Goal: Task Accomplishment & Management: Complete application form

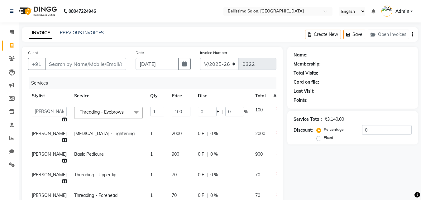
select select "8296"
select select "88284"
select select "service"
select select "88284"
type input "7038494725"
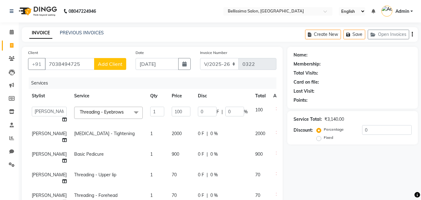
click at [99, 62] on span "Add Client" at bounding box center [110, 64] width 25 height 6
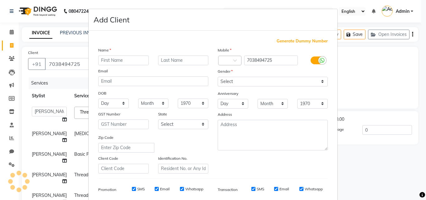
click at [99, 62] on input "text" at bounding box center [123, 60] width 50 height 10
click at [127, 55] on input "Kalpanz" at bounding box center [123, 60] width 50 height 10
type input "Kalpana"
click at [173, 60] on input "text" at bounding box center [183, 60] width 50 height 10
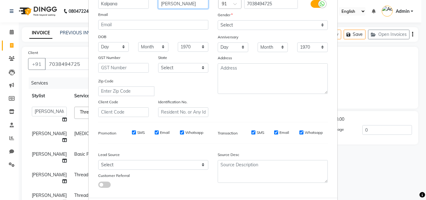
scroll to position [88, 0]
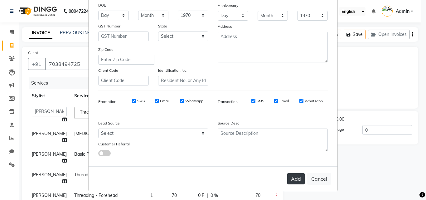
type input "[PERSON_NAME]"
click at [289, 179] on button "Add" at bounding box center [295, 178] width 17 height 11
click at [289, 180] on button "Add" at bounding box center [295, 178] width 17 height 11
click at [290, 175] on button "Add" at bounding box center [295, 178] width 17 height 11
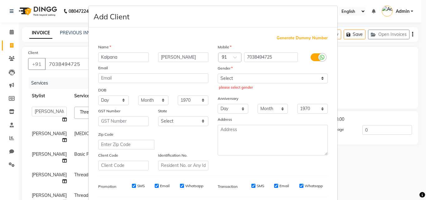
scroll to position [0, 0]
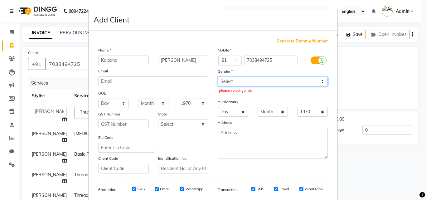
click at [271, 80] on select "Select [DEMOGRAPHIC_DATA] [DEMOGRAPHIC_DATA] Other Prefer Not To Say" at bounding box center [272, 82] width 110 height 10
select select "[DEMOGRAPHIC_DATA]"
click at [217, 77] on select "Select [DEMOGRAPHIC_DATA] [DEMOGRAPHIC_DATA] Other Prefer Not To Say" at bounding box center [272, 82] width 110 height 10
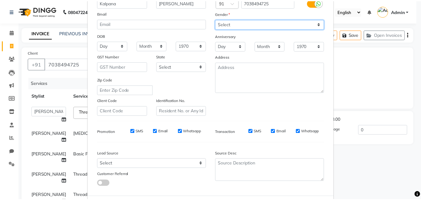
scroll to position [88, 0]
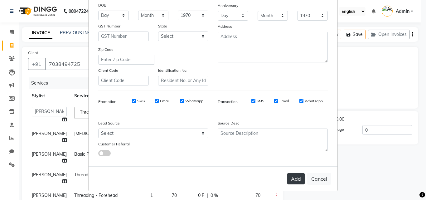
click at [297, 179] on button "Add" at bounding box center [295, 178] width 17 height 11
select select
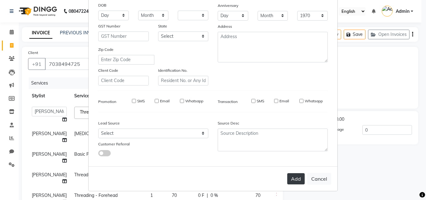
select select
checkbox input "false"
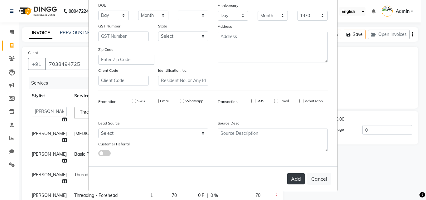
checkbox input "false"
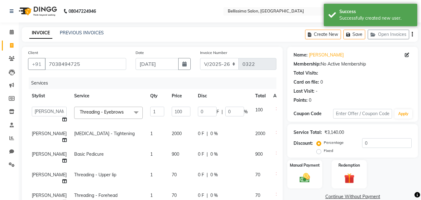
scroll to position [93, 0]
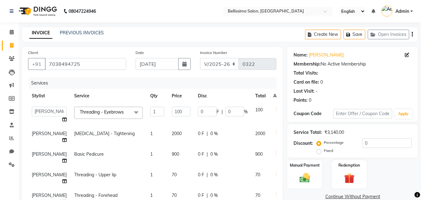
click at [353, 130] on div "Service Total: ₹3,140.00" at bounding box center [352, 132] width 118 height 7
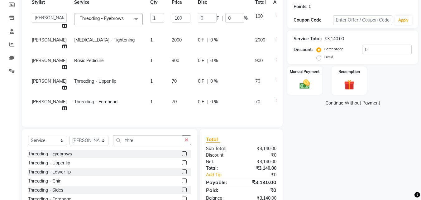
scroll to position [62, 0]
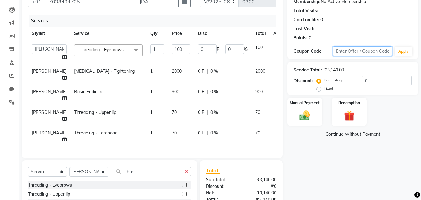
click at [370, 50] on input "text" at bounding box center [362, 51] width 59 height 10
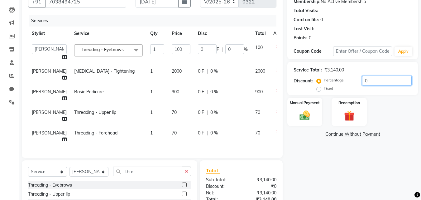
click at [366, 81] on input "0" at bounding box center [387, 81] width 50 height 10
click at [306, 118] on img at bounding box center [304, 115] width 17 height 12
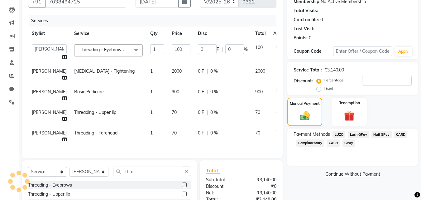
click at [346, 144] on span "GPay" at bounding box center [348, 142] width 13 height 7
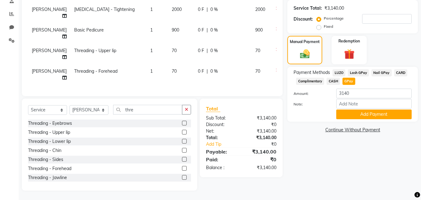
scroll to position [129, 0]
click at [366, 109] on button "Add Payment" at bounding box center [373, 114] width 75 height 10
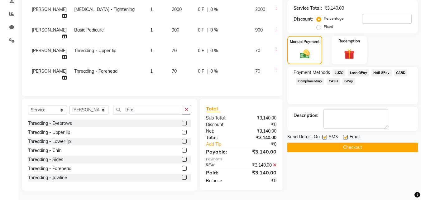
click at [363, 143] on button "Checkout" at bounding box center [352, 147] width 131 height 10
